Goal: Task Accomplishment & Management: Complete application form

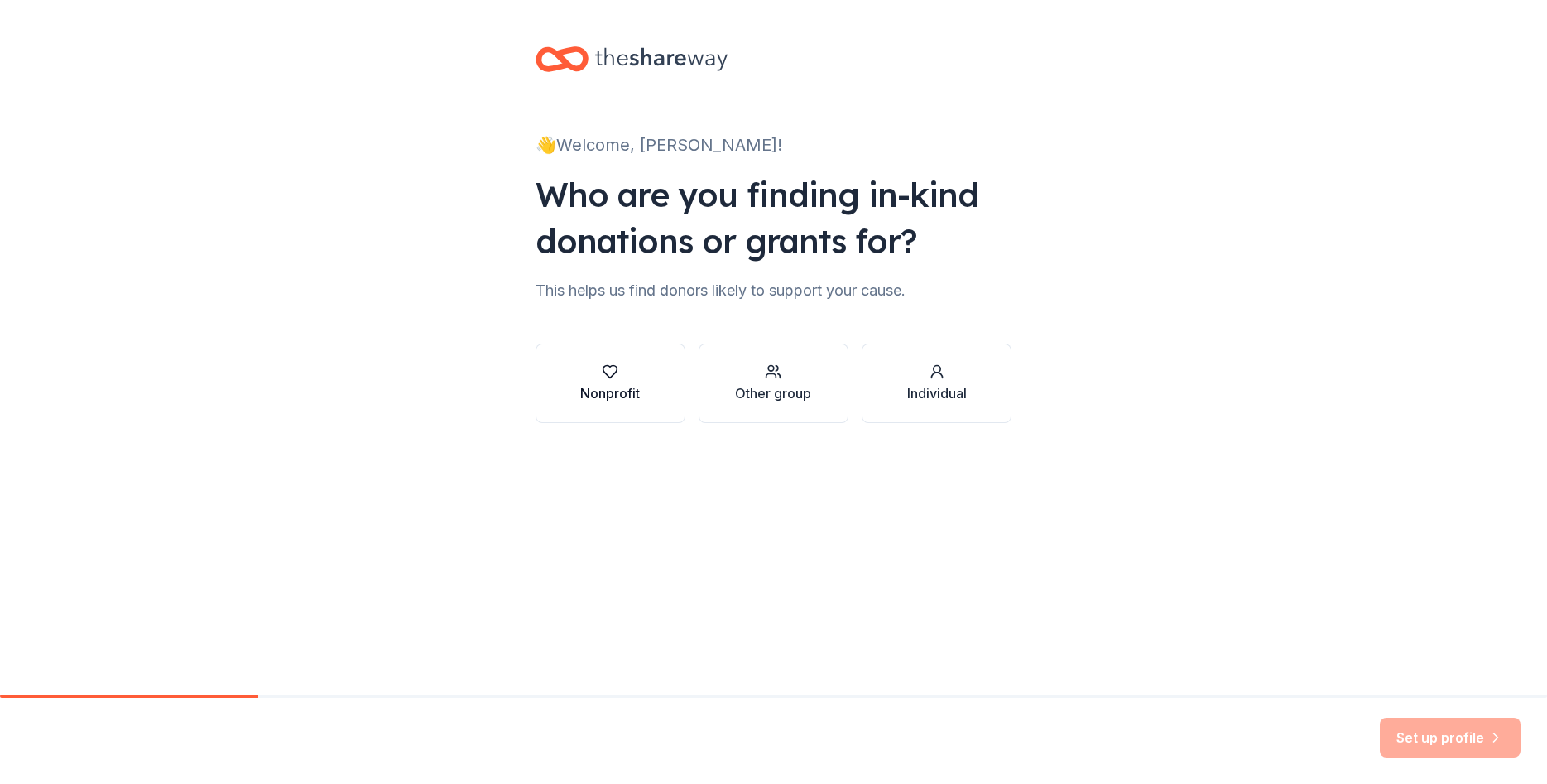
click at [615, 402] on div "Nonprofit" at bounding box center [611, 392] width 60 height 20
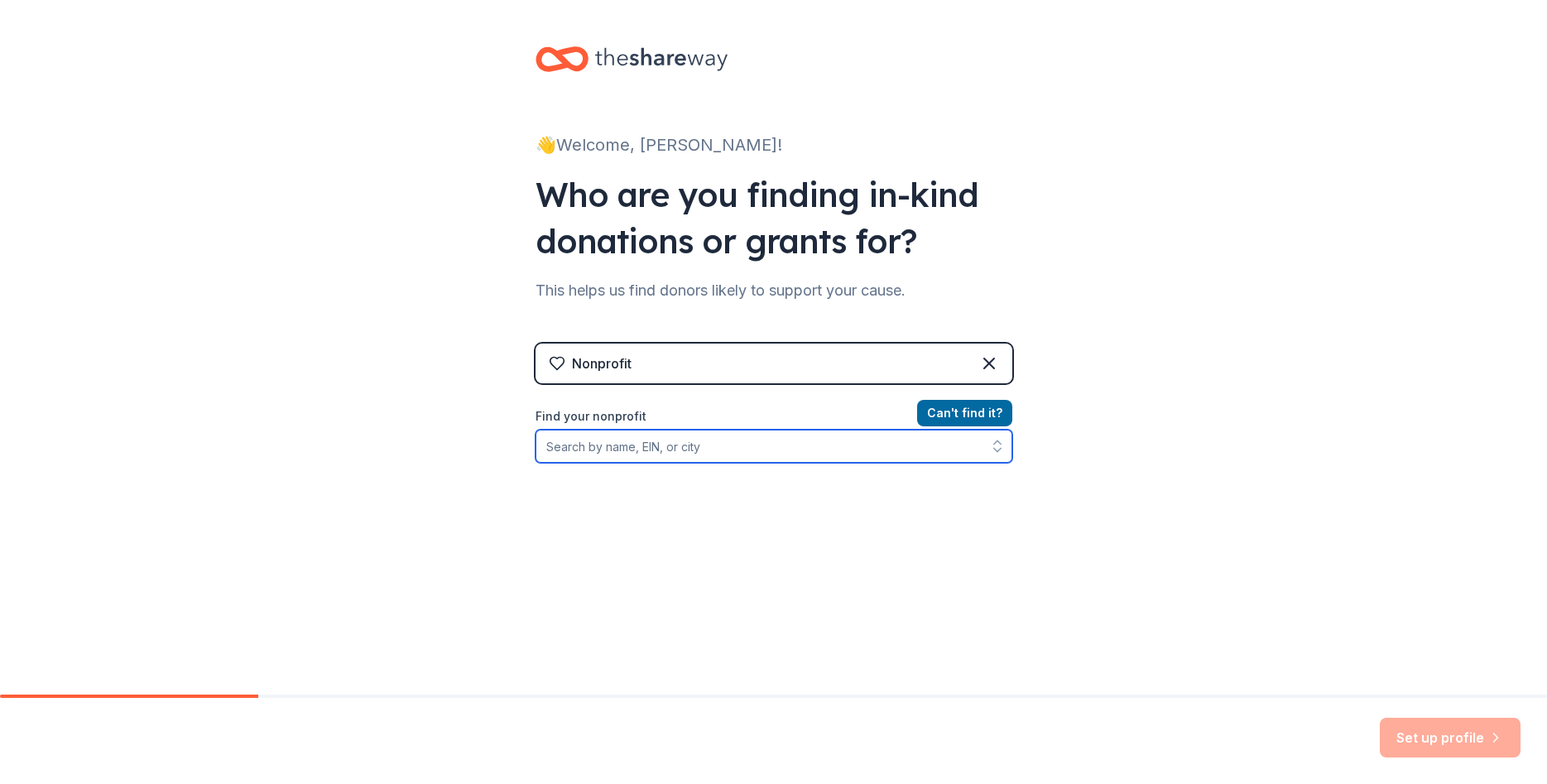
click at [628, 448] on input "Find your nonprofit" at bounding box center [774, 445] width 477 height 33
type input "[PERSON_NAME]"
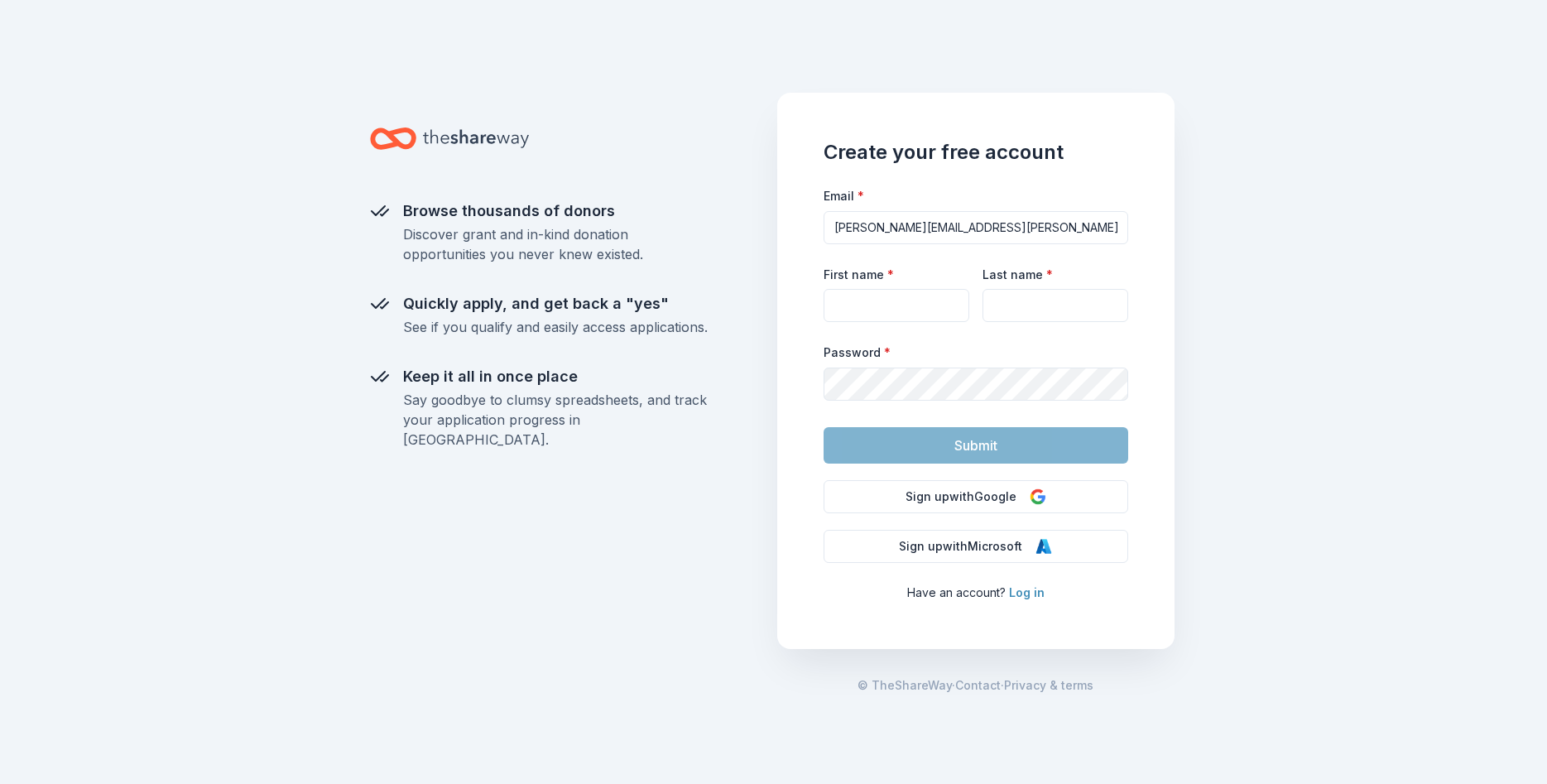
click at [1025, 592] on link "Log in" at bounding box center [1027, 592] width 36 height 14
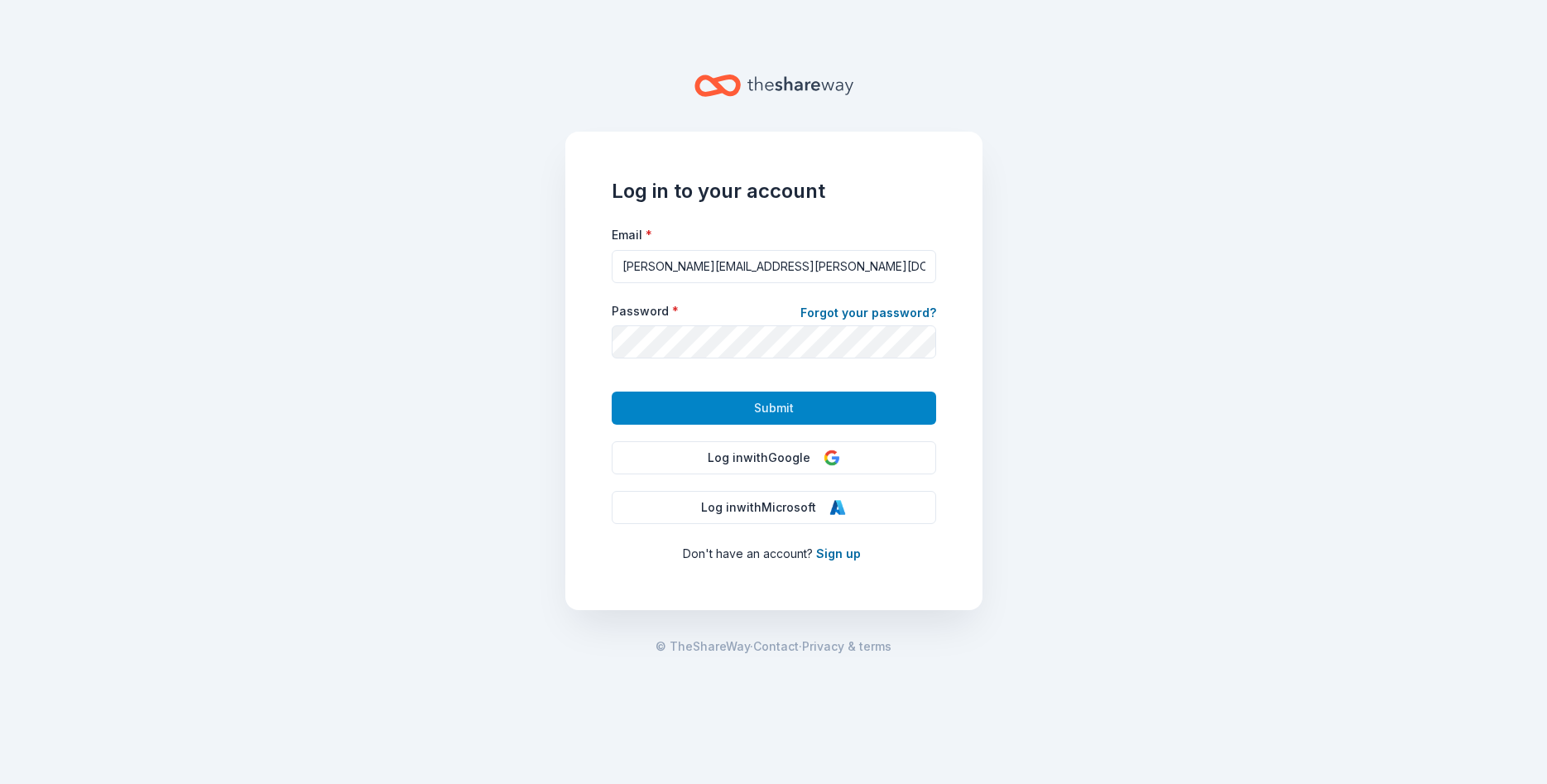
click at [821, 399] on button "Submit" at bounding box center [773, 408] width 324 height 33
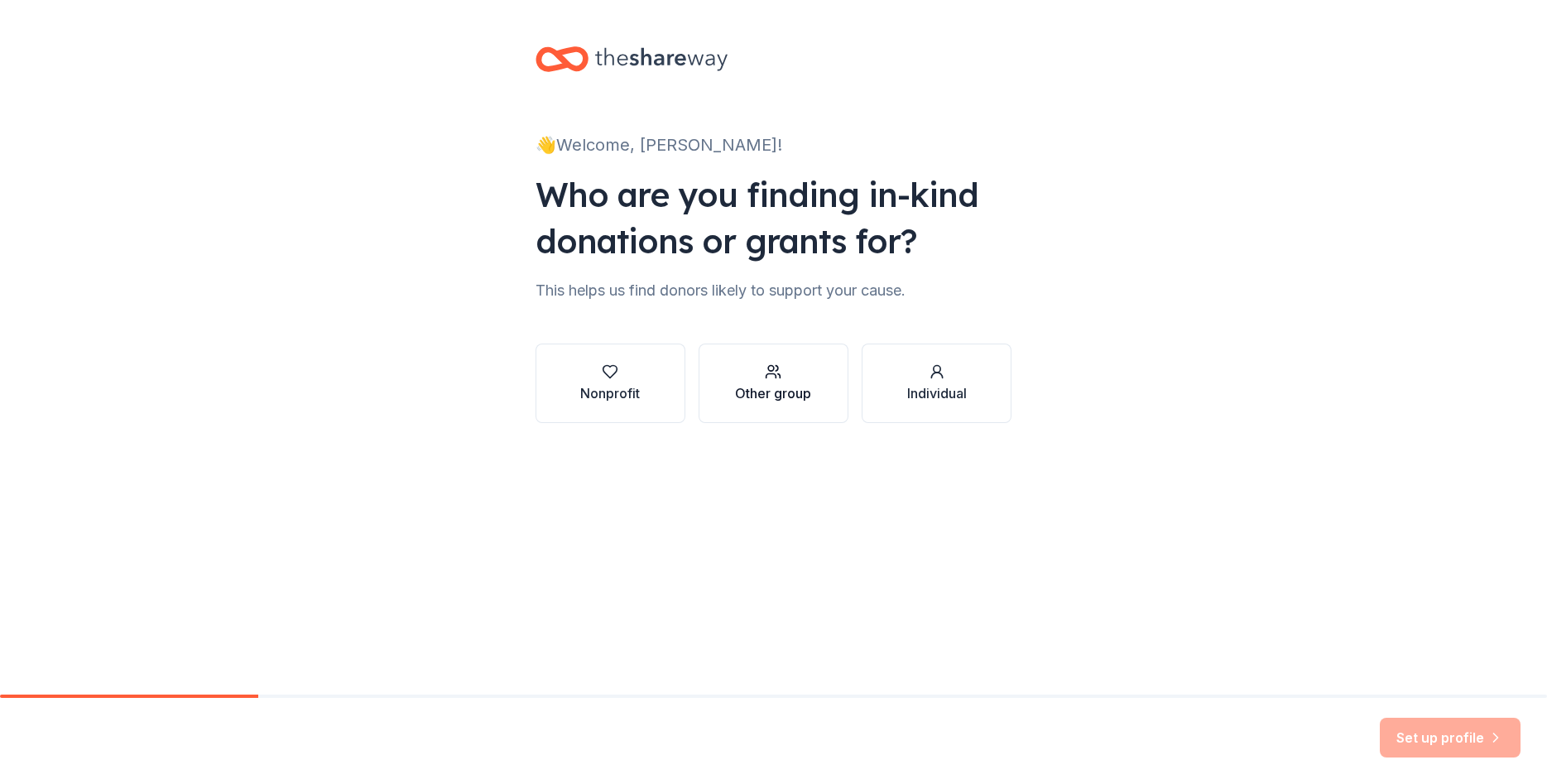
click at [780, 398] on div "Other group" at bounding box center [773, 392] width 76 height 20
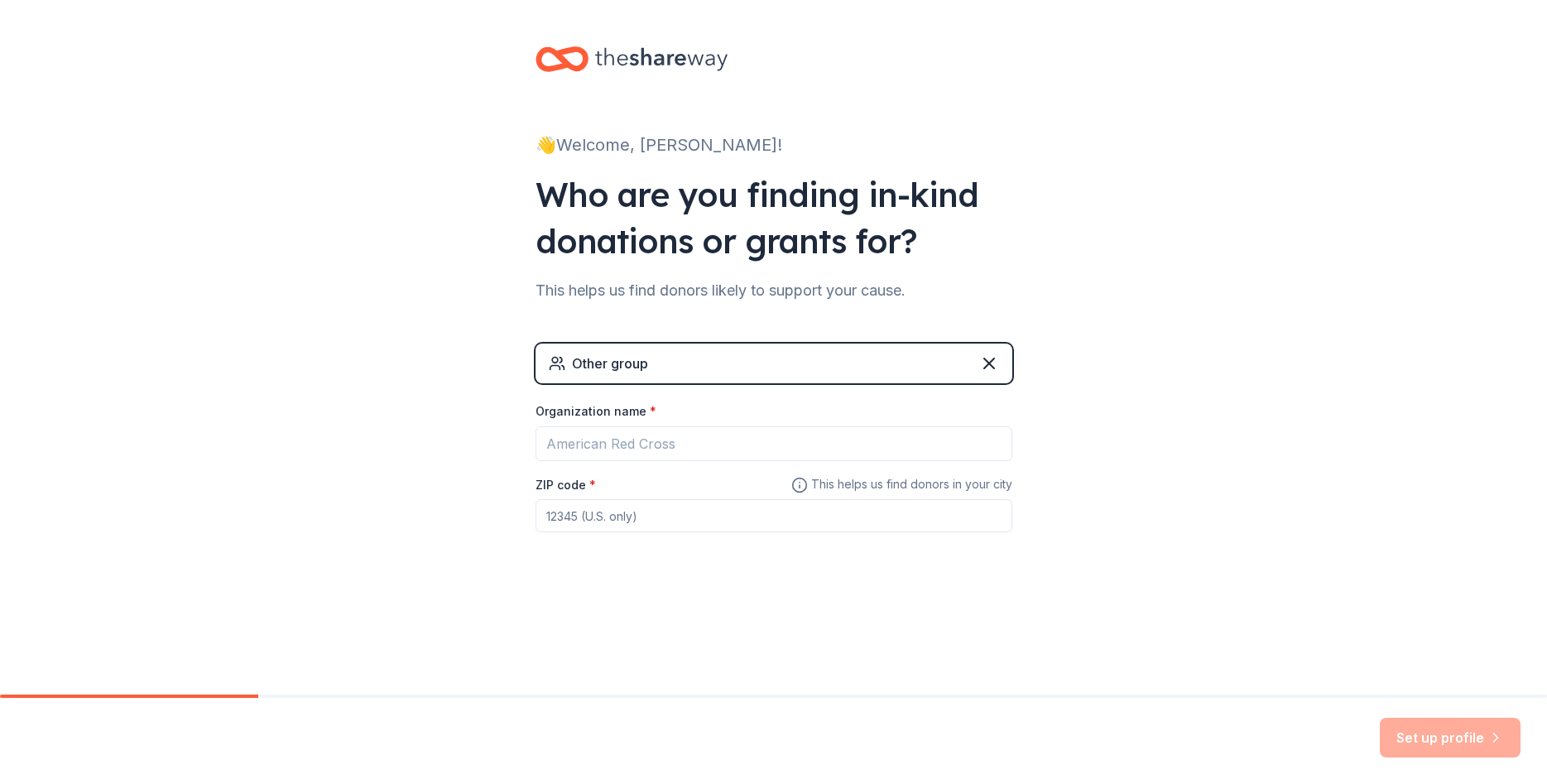
click at [574, 516] on input "ZIP code *" at bounding box center [774, 516] width 477 height 33
type input "89122"
click at [601, 438] on input "Organization name *" at bounding box center [774, 444] width 477 height 35
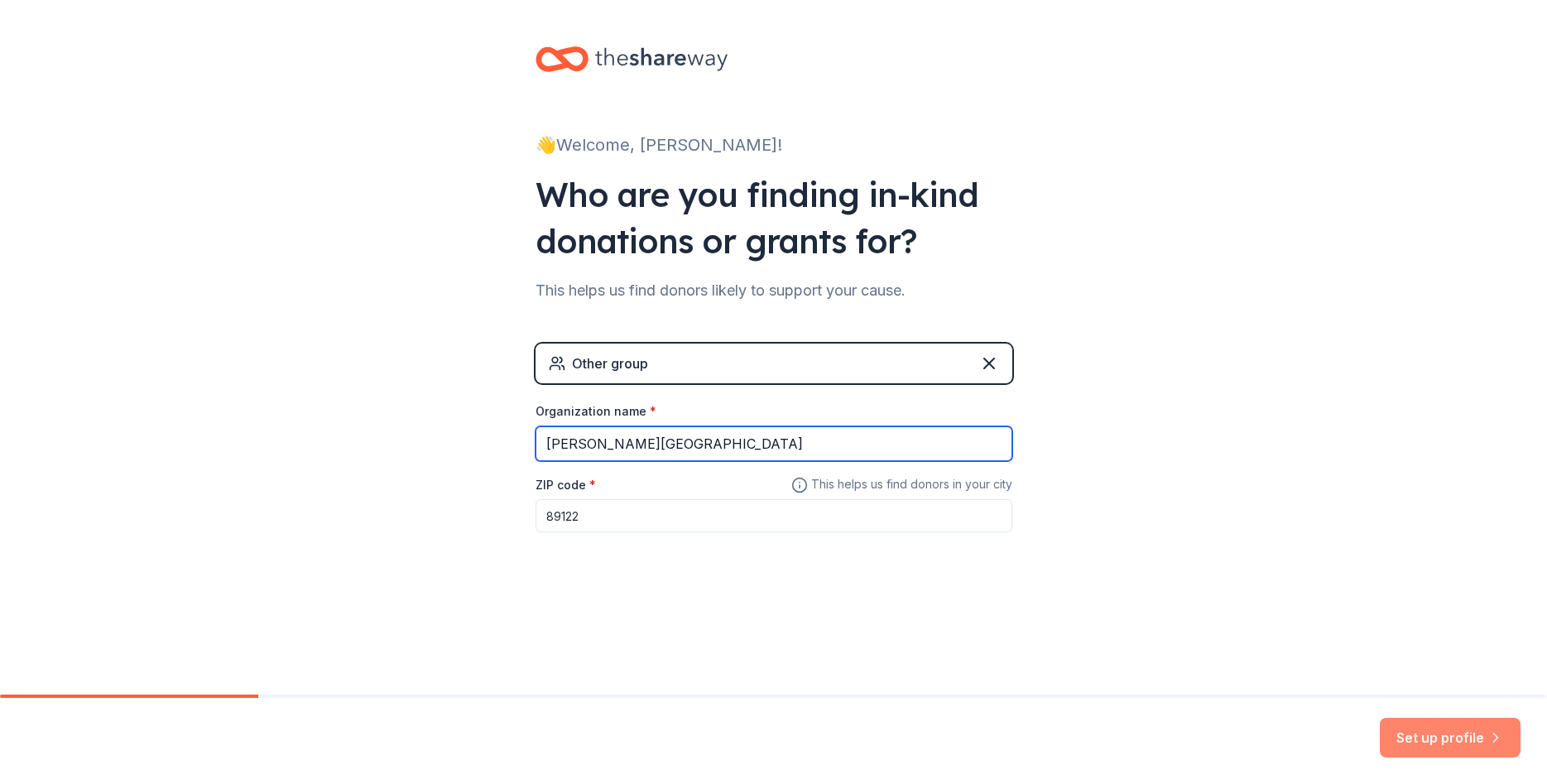
type input "[PERSON_NAME][GEOGRAPHIC_DATA]"
click at [1413, 738] on button "Set up profile" at bounding box center [1450, 737] width 141 height 39
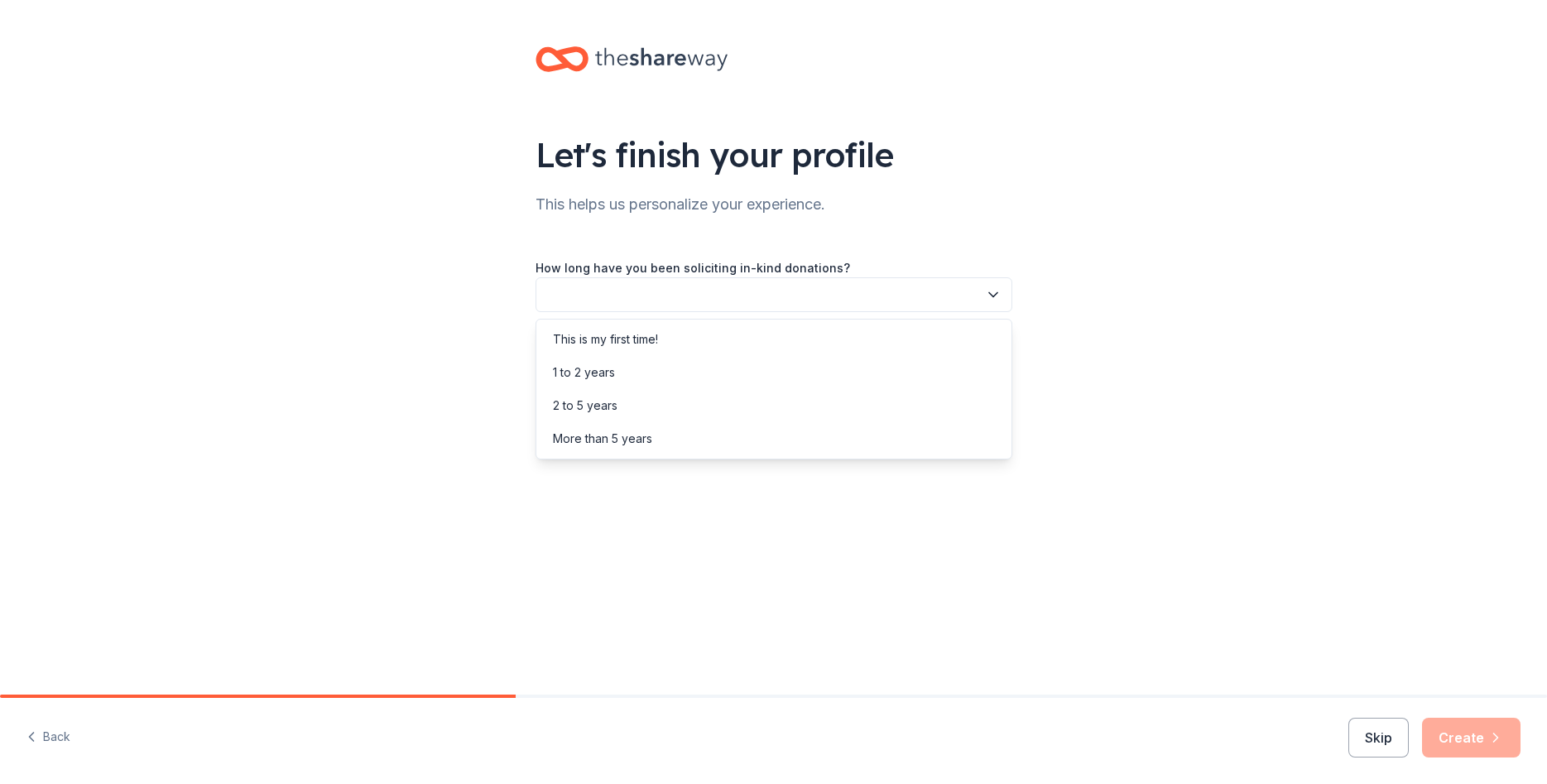
click at [994, 298] on icon "button" at bounding box center [994, 295] width 9 height 4
click at [871, 348] on div "This is my first time!" at bounding box center [774, 339] width 469 height 33
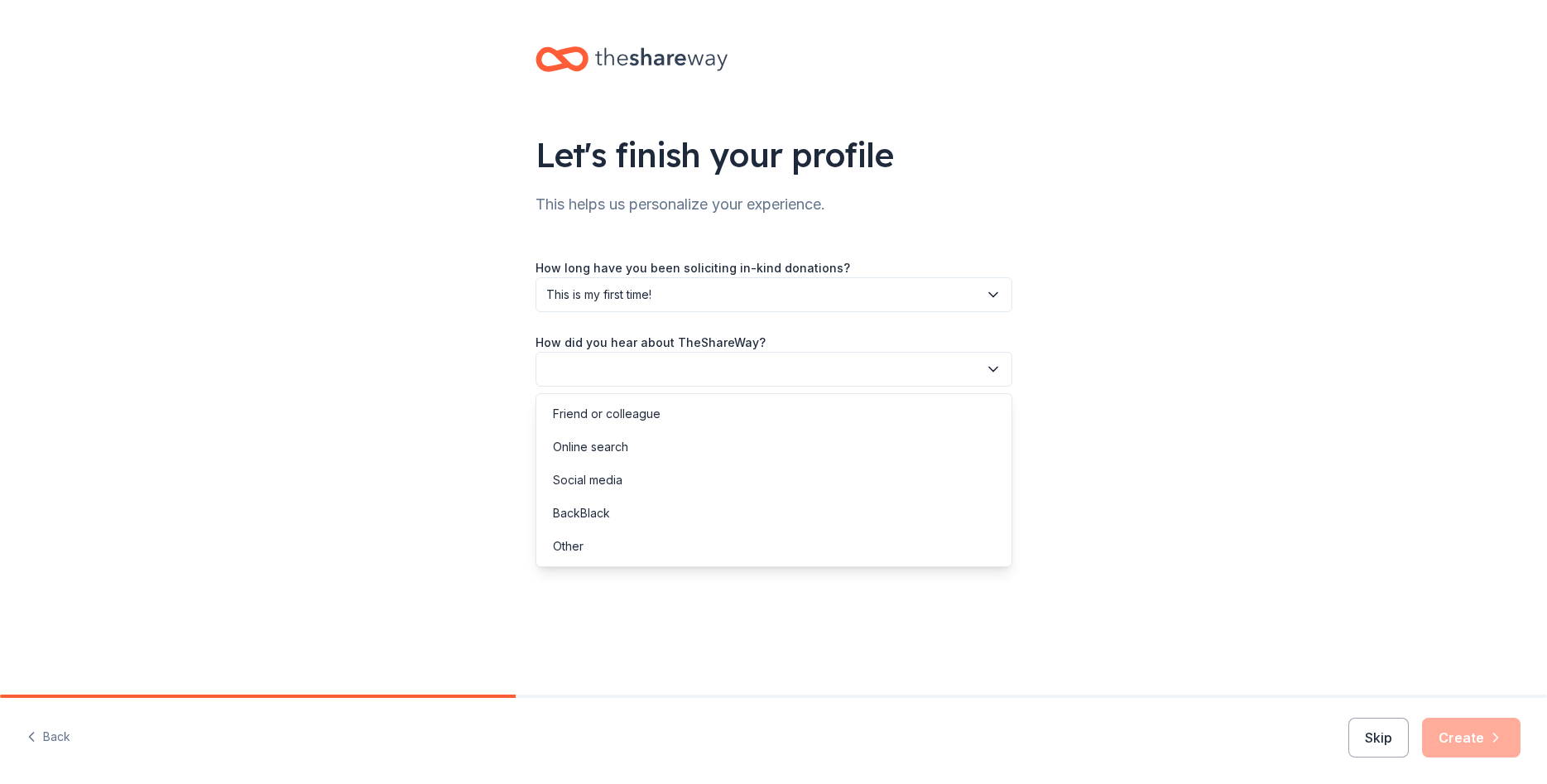
click at [986, 369] on icon "button" at bounding box center [993, 368] width 16 height 16
click at [914, 419] on div "Friend or colleague" at bounding box center [774, 414] width 469 height 33
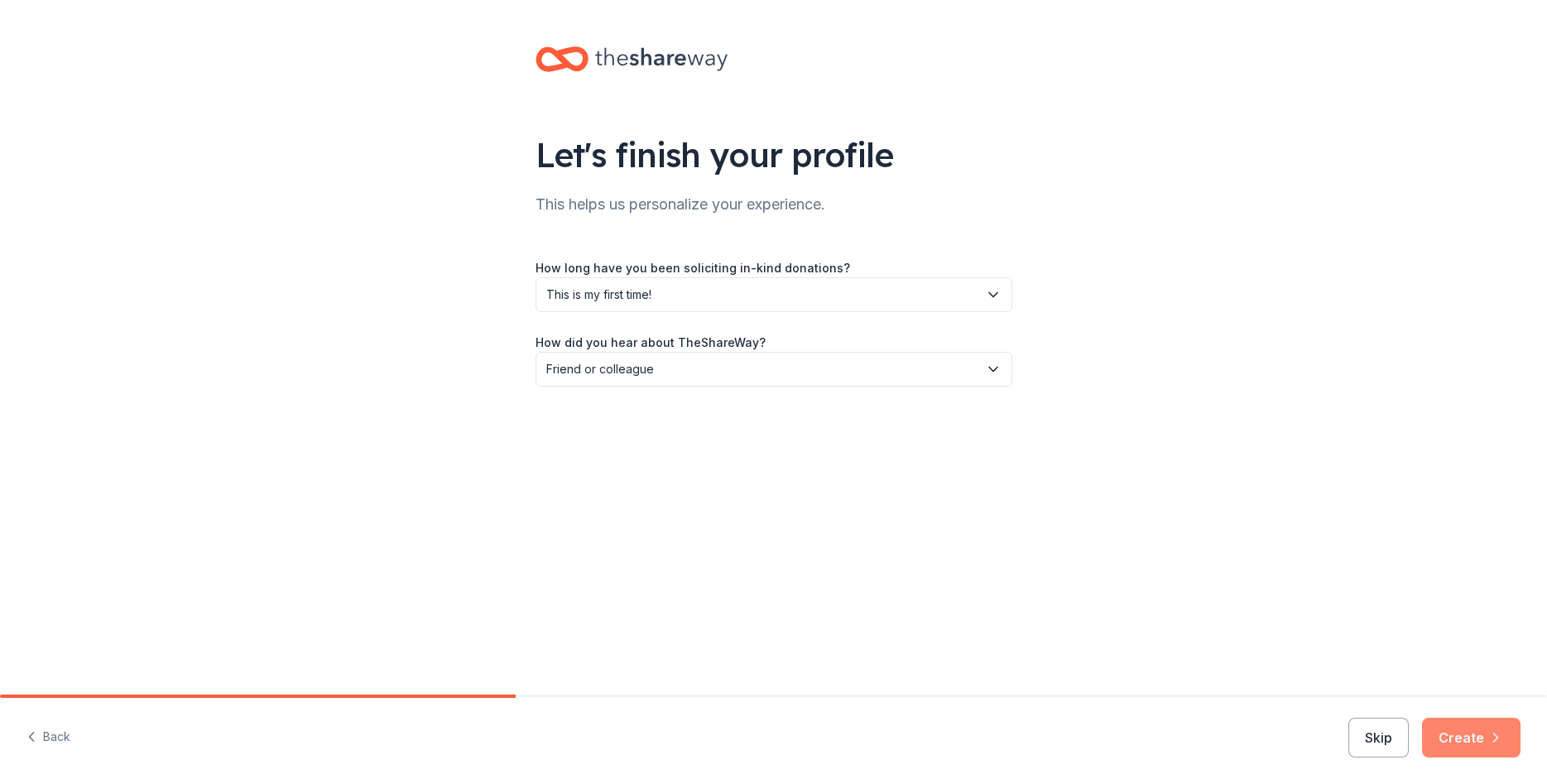
click at [1462, 735] on button "Create" at bounding box center [1471, 737] width 98 height 39
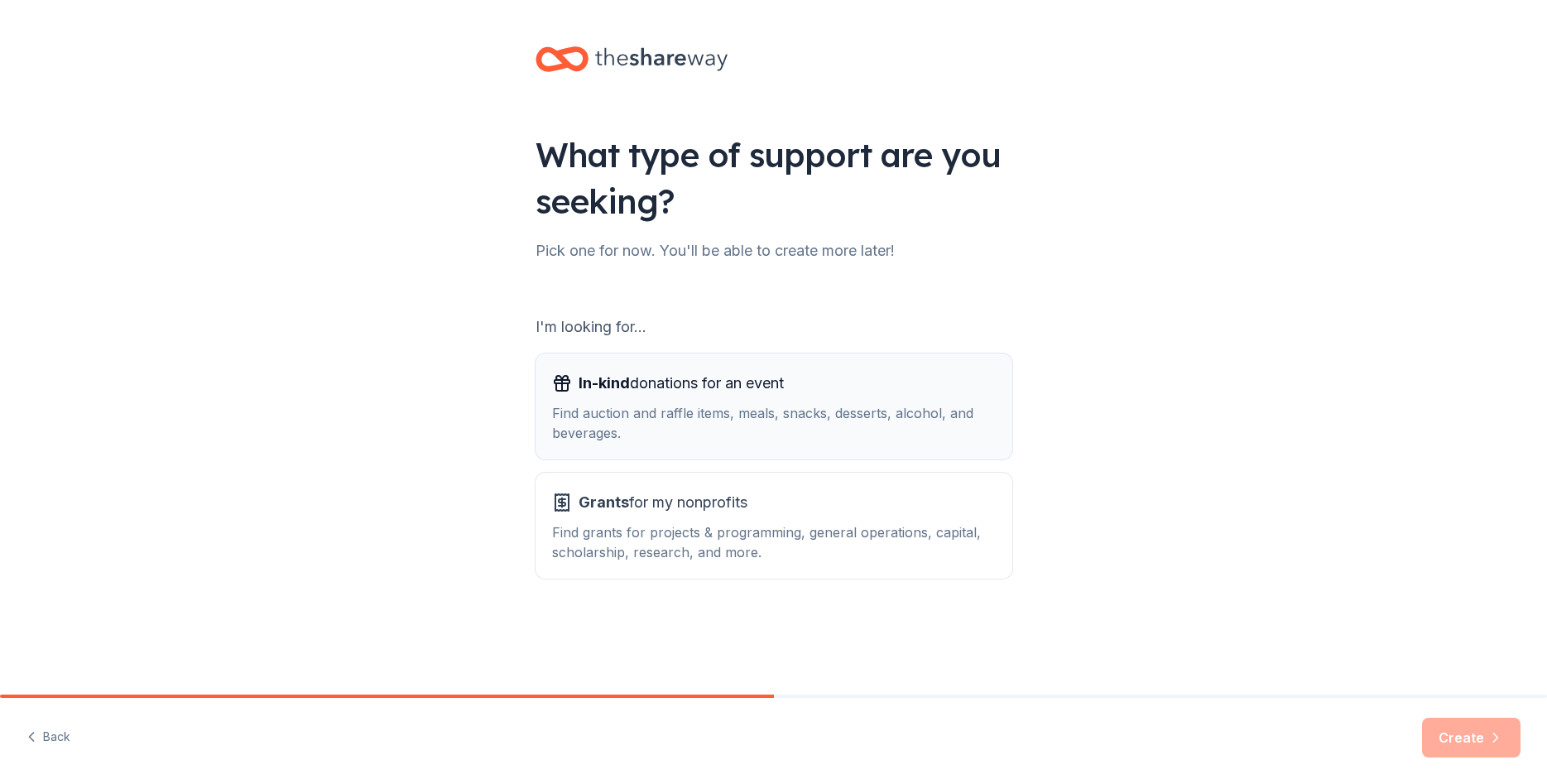
click at [775, 413] on div "Find auction and raffle items, meals, snacks, desserts, alcohol, and beverages." at bounding box center [774, 422] width 444 height 39
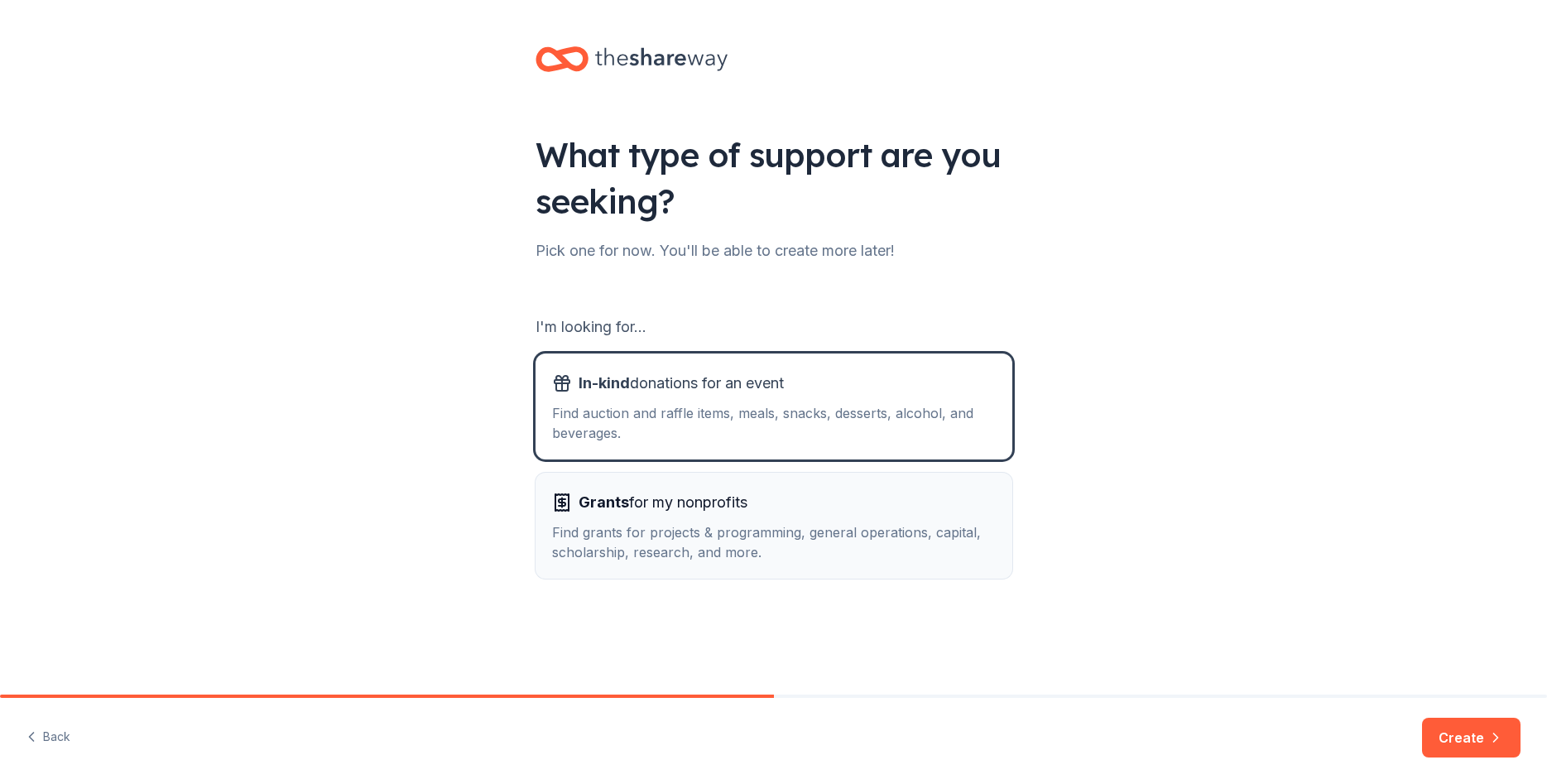
click at [815, 499] on div "Grants for my nonprofits" at bounding box center [774, 502] width 444 height 27
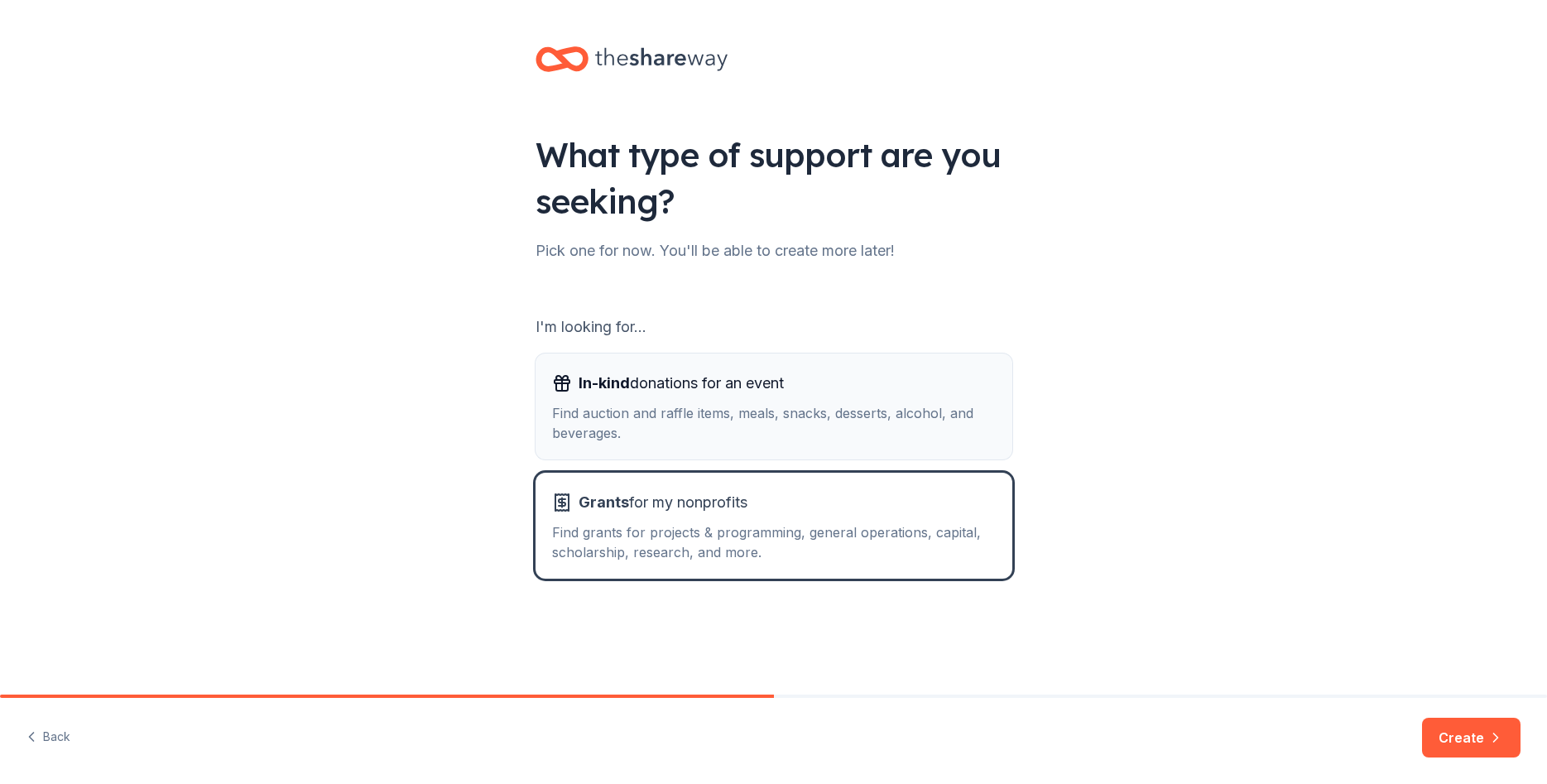
click at [815, 442] on div "Find auction and raffle items, meals, snacks, desserts, alcohol, and beverages." at bounding box center [774, 422] width 444 height 39
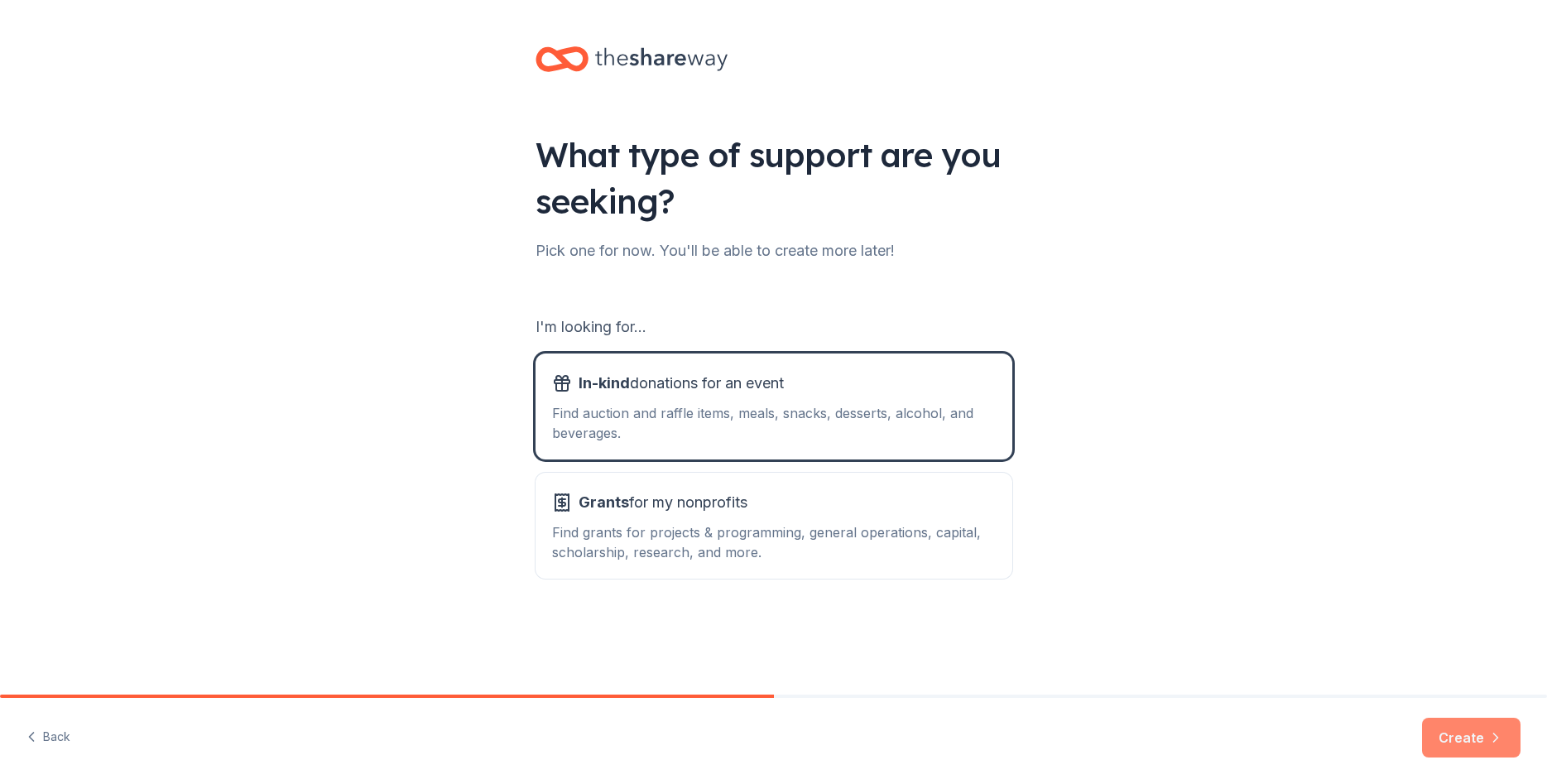
click at [1470, 727] on button "Create" at bounding box center [1471, 737] width 98 height 39
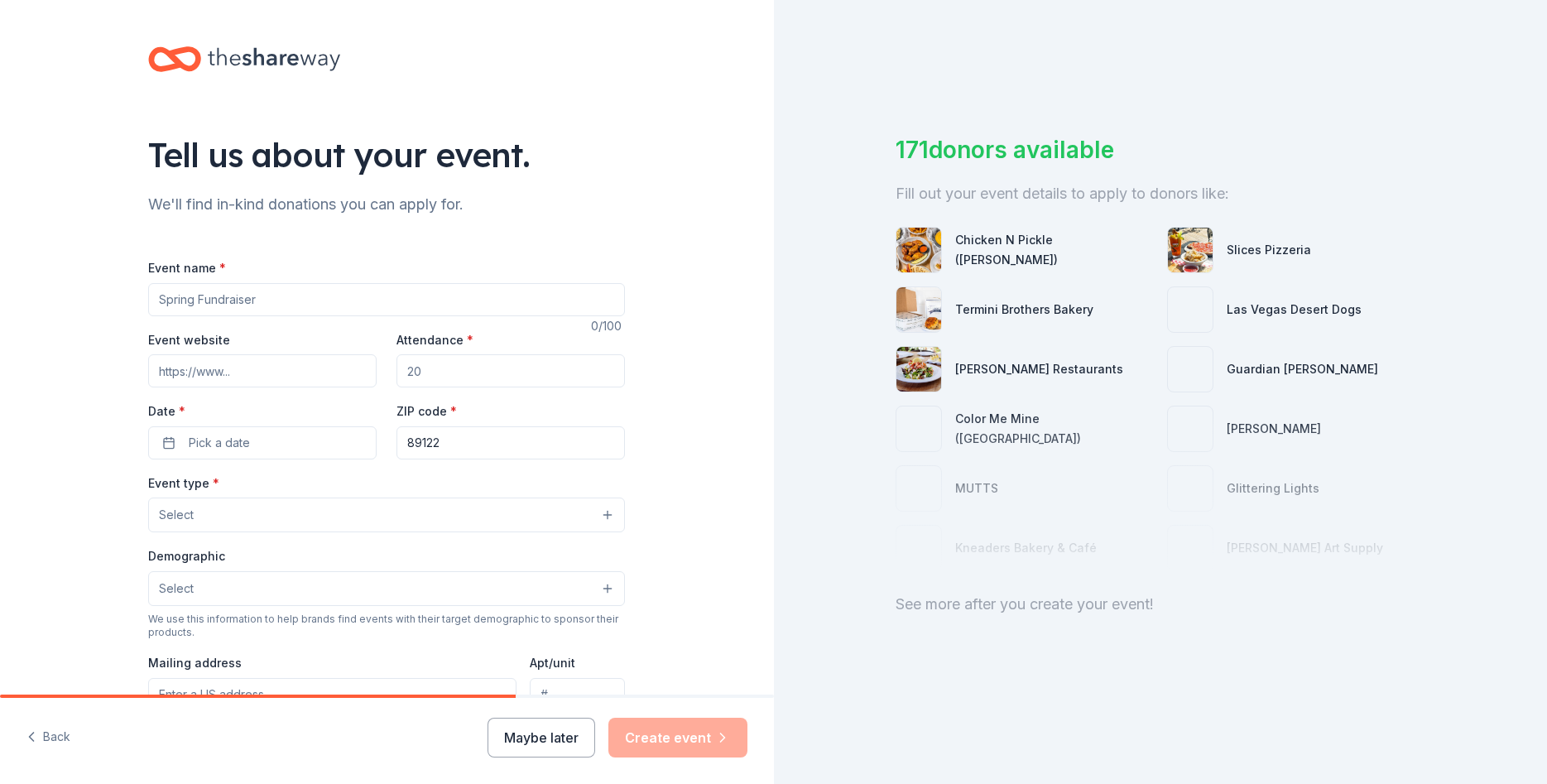
scroll to position [405, 0]
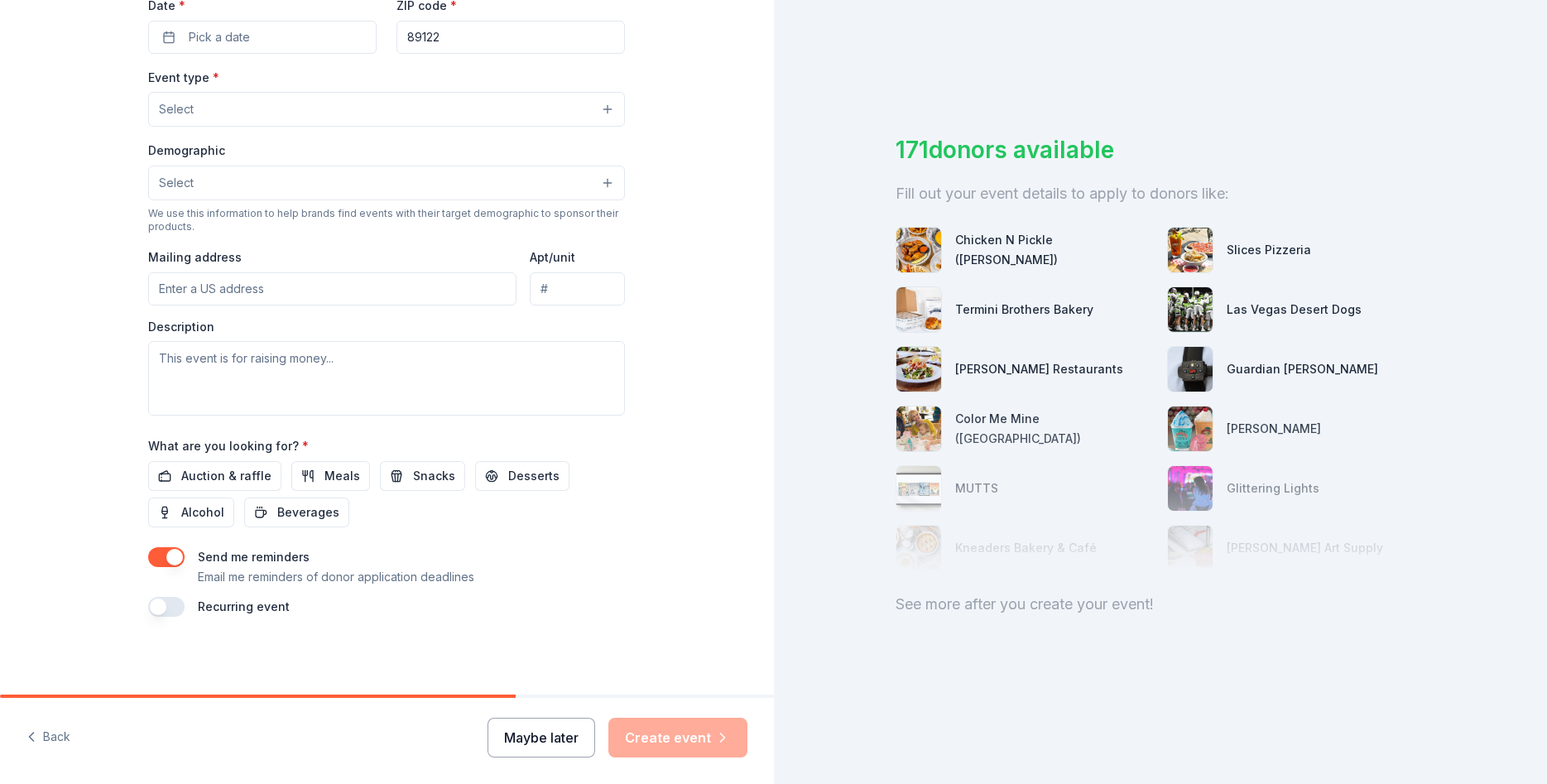
click at [534, 734] on button "Maybe later" at bounding box center [541, 737] width 108 height 39
click at [560, 732] on button "Maybe later" at bounding box center [541, 737] width 108 height 39
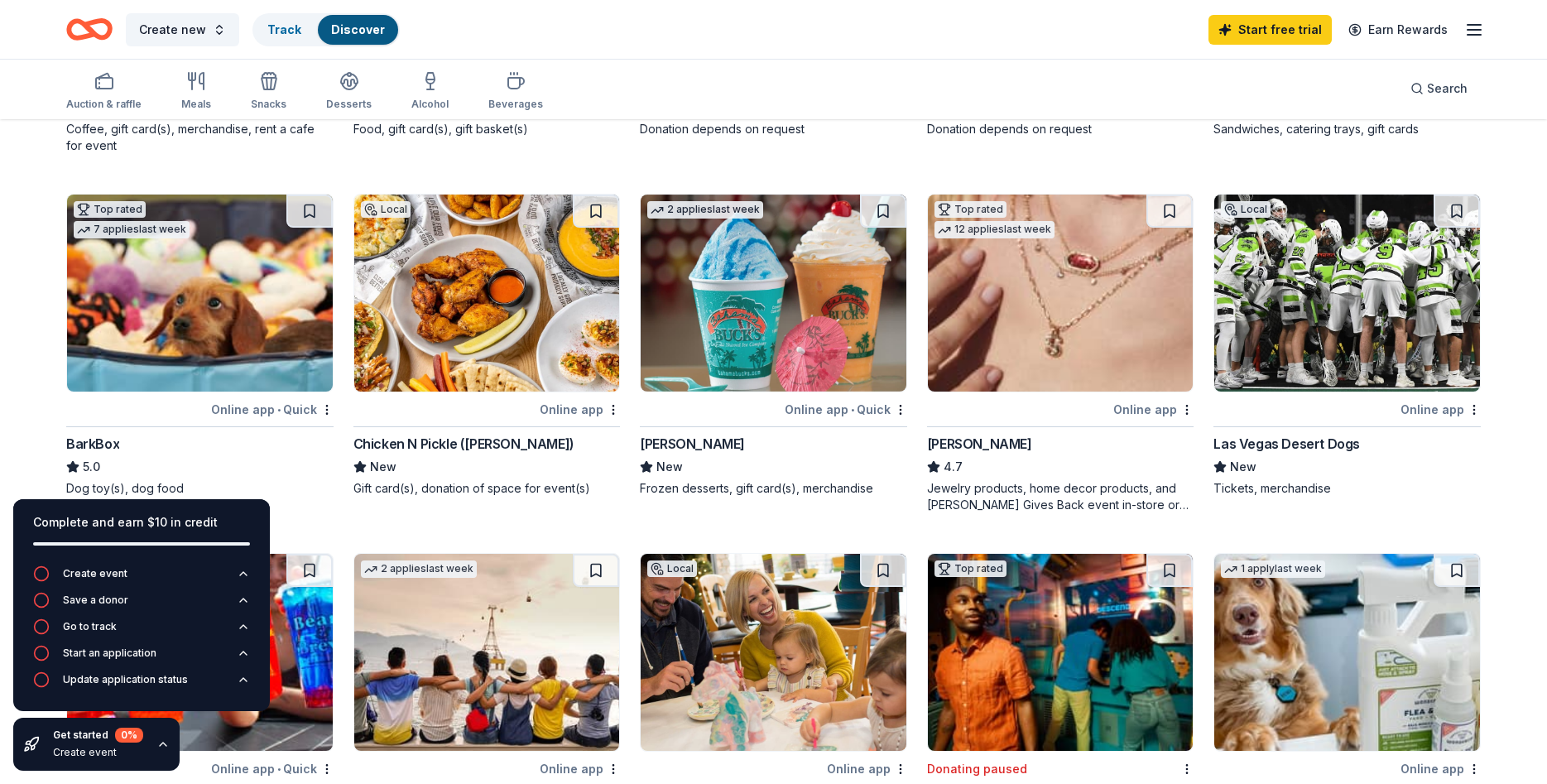
scroll to position [253, 0]
